Goal: Navigation & Orientation: Find specific page/section

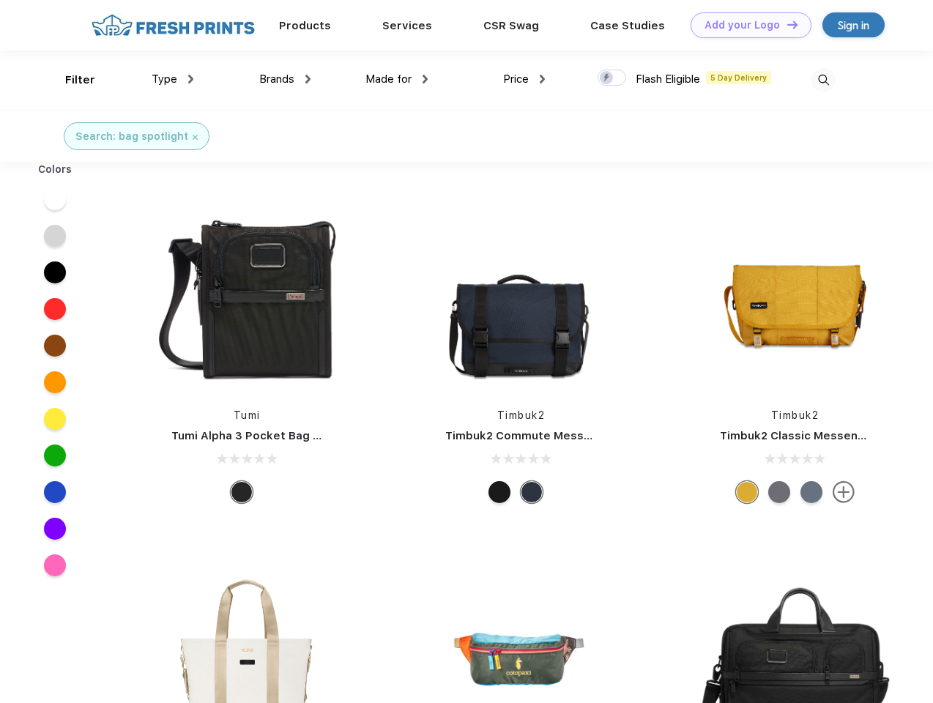
click at [746, 25] on link "Add your Logo Design Tool" at bounding box center [751, 25] width 121 height 26
click at [0, 0] on div "Design Tool" at bounding box center [0, 0] width 0 height 0
click at [786, 24] on link "Add your Logo Design Tool" at bounding box center [751, 25] width 121 height 26
click at [70, 80] on div "Filter" at bounding box center [80, 80] width 30 height 17
click at [173, 79] on span "Type" at bounding box center [165, 79] width 26 height 13
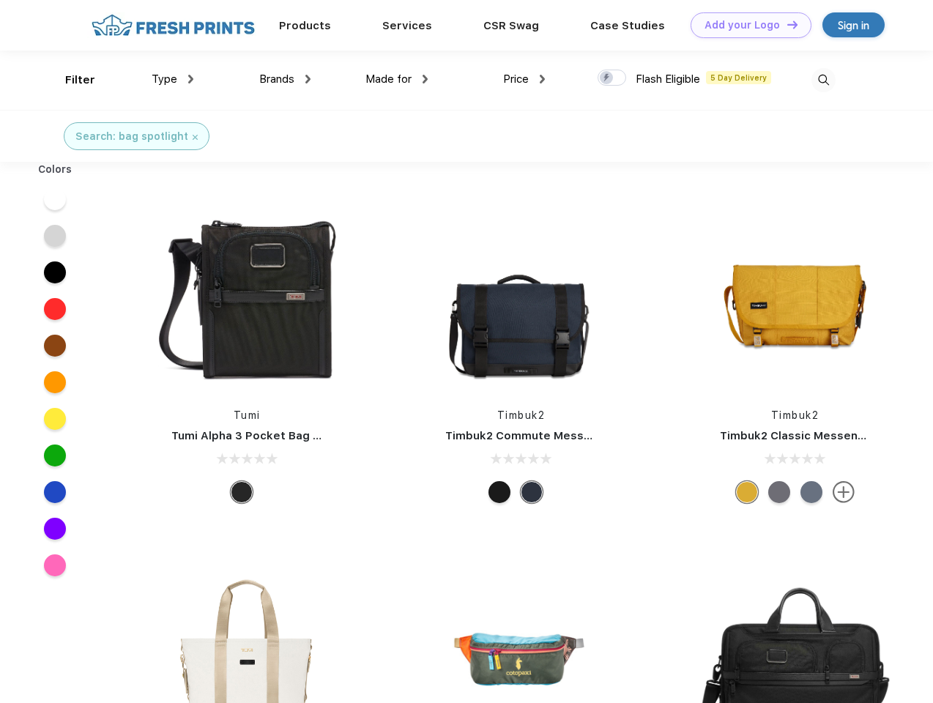
click at [285, 79] on span "Brands" at bounding box center [276, 79] width 35 height 13
click at [397, 79] on span "Made for" at bounding box center [388, 79] width 46 height 13
click at [524, 79] on span "Price" at bounding box center [516, 79] width 26 height 13
click at [612, 78] on div at bounding box center [612, 78] width 29 height 16
click at [607, 78] on input "checkbox" at bounding box center [603, 74] width 10 height 10
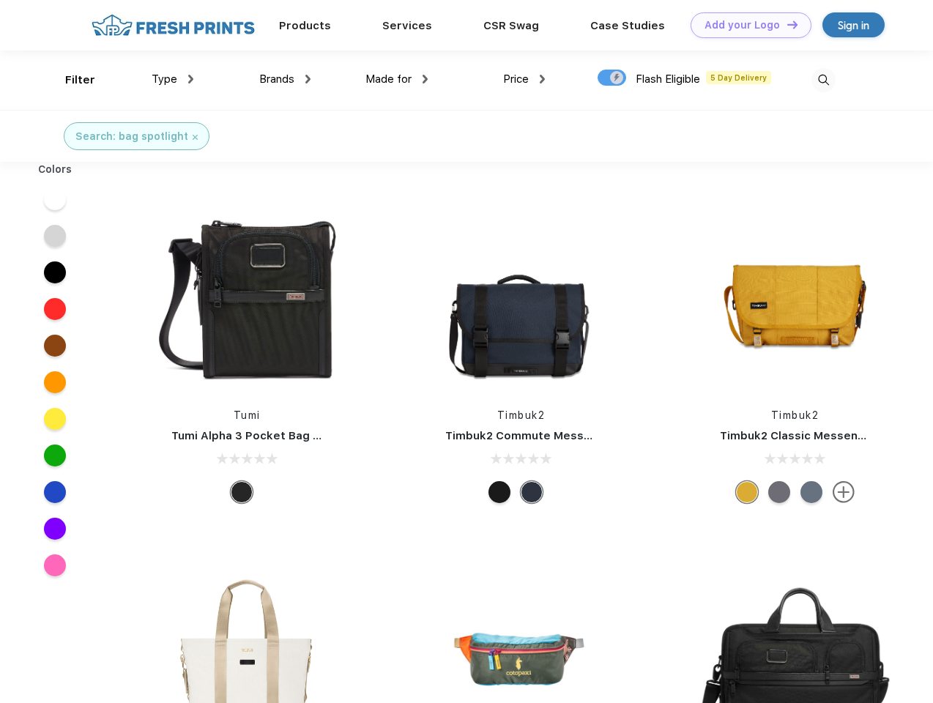
click at [823, 80] on img at bounding box center [823, 80] width 24 height 24
